Goal: Information Seeking & Learning: Learn about a topic

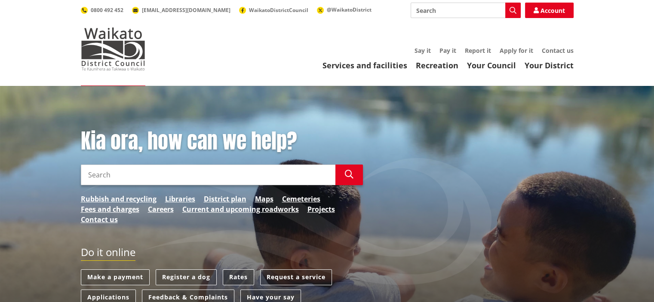
click at [231, 277] on link "Rates" at bounding box center [238, 278] width 31 height 16
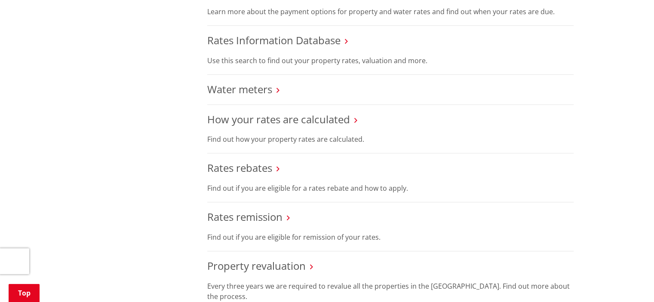
scroll to position [301, 0]
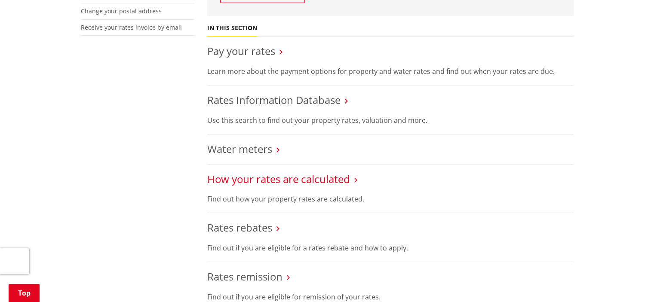
click at [286, 180] on link "How your rates are calculated" at bounding box center [278, 179] width 143 height 14
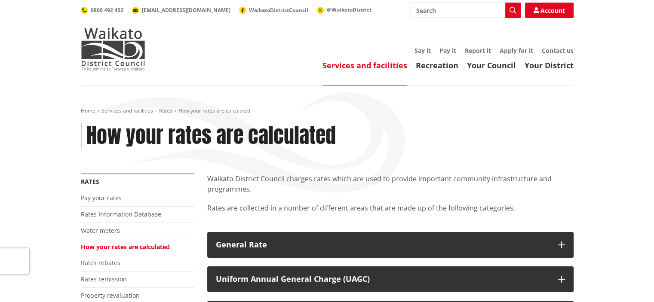
click at [430, 14] on input "Search" at bounding box center [466, 10] width 110 height 15
type input "rates cal"
click at [141, 67] on img at bounding box center [113, 49] width 65 height 43
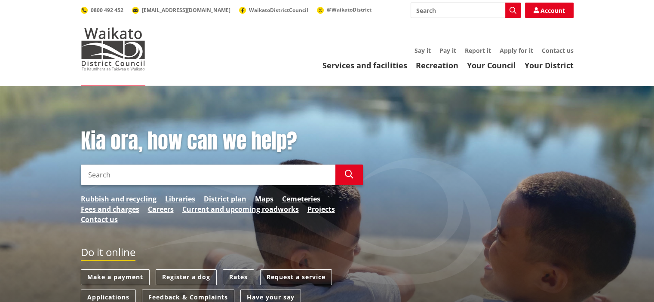
click at [156, 179] on input "Search" at bounding box center [208, 175] width 255 height 21
type input "c"
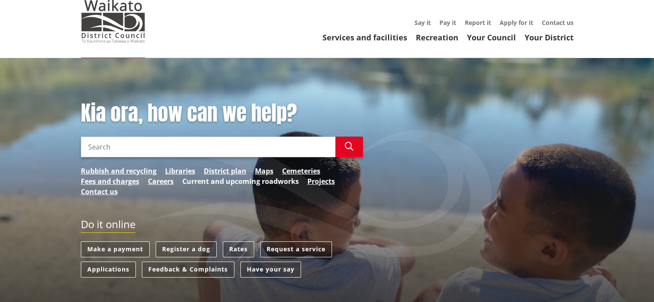
scroll to position [43, 0]
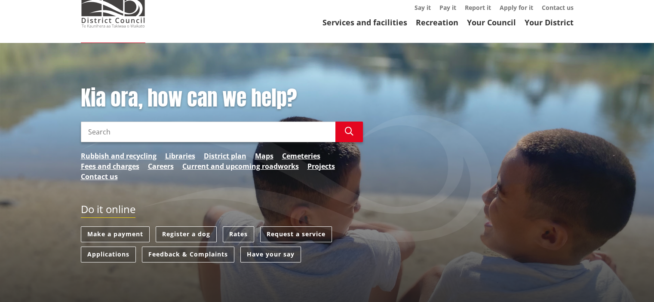
click at [274, 136] on input "Search" at bounding box center [208, 132] width 255 height 21
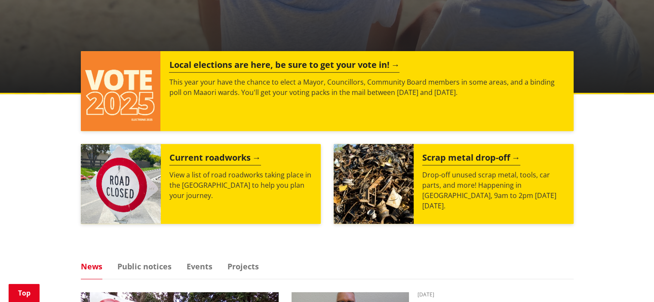
scroll to position [170, 0]
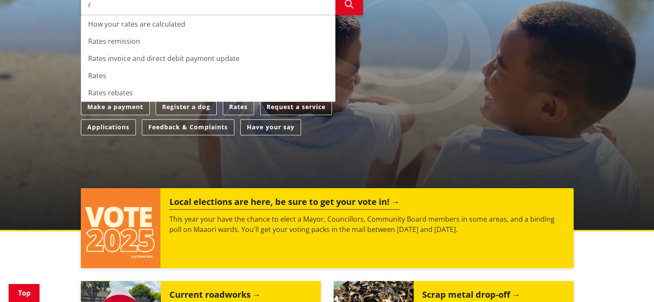
type input "r"
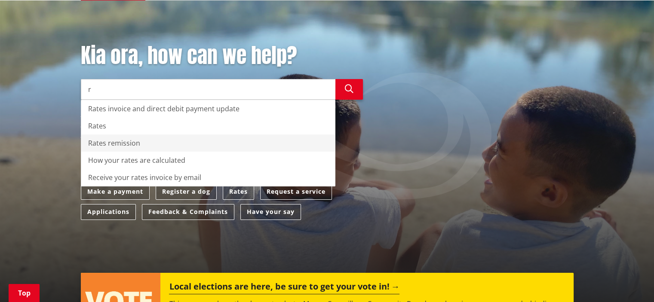
scroll to position [84, 0]
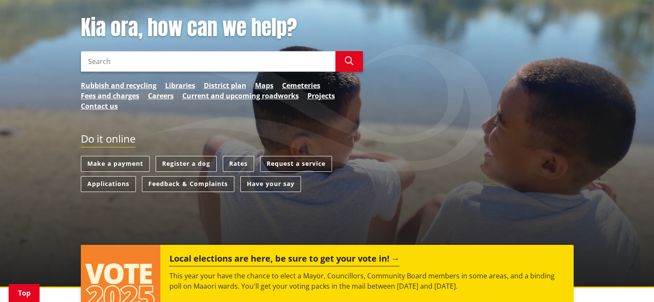
scroll to position [129, 0]
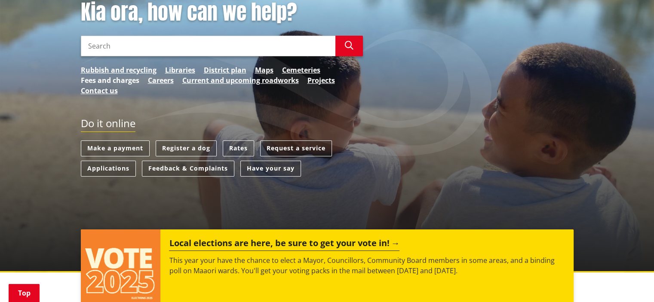
click at [125, 84] on link "Fees and charges" at bounding box center [110, 80] width 59 height 10
